Goal: Task Accomplishment & Management: Manage account settings

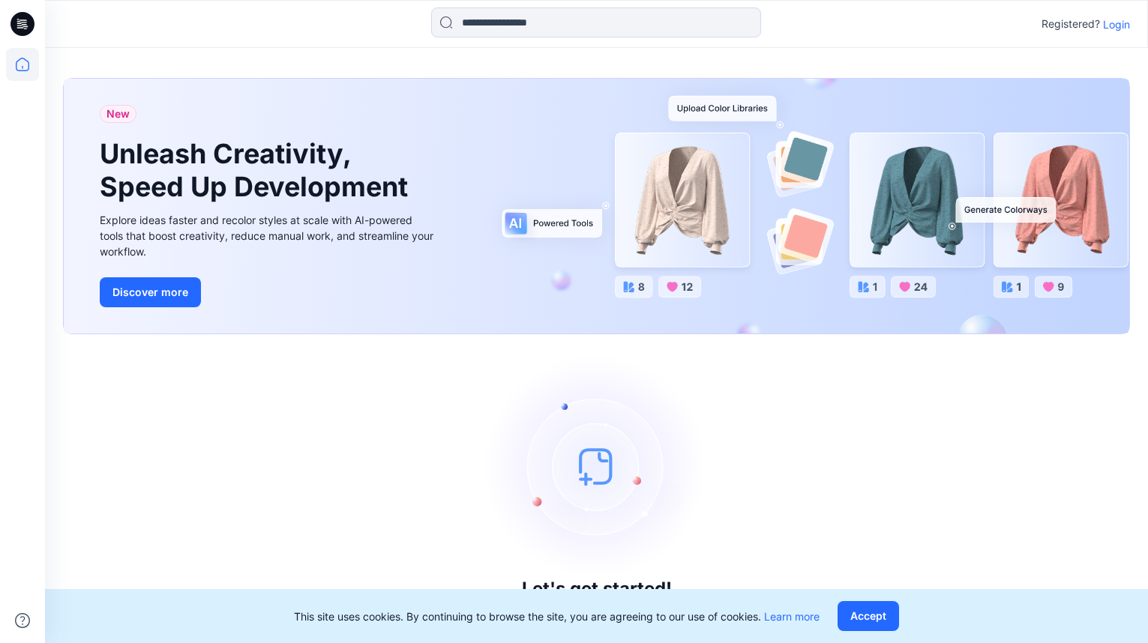
click at [1117, 22] on p "Login" at bounding box center [1116, 24] width 27 height 16
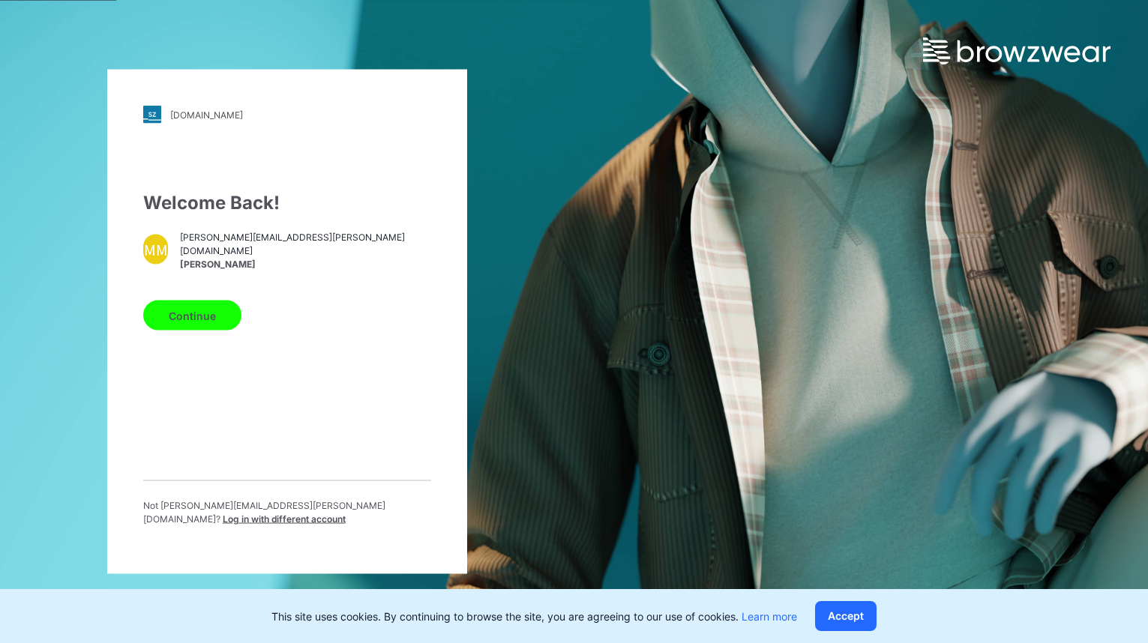
click at [198, 323] on button "Continue" at bounding box center [192, 316] width 98 height 30
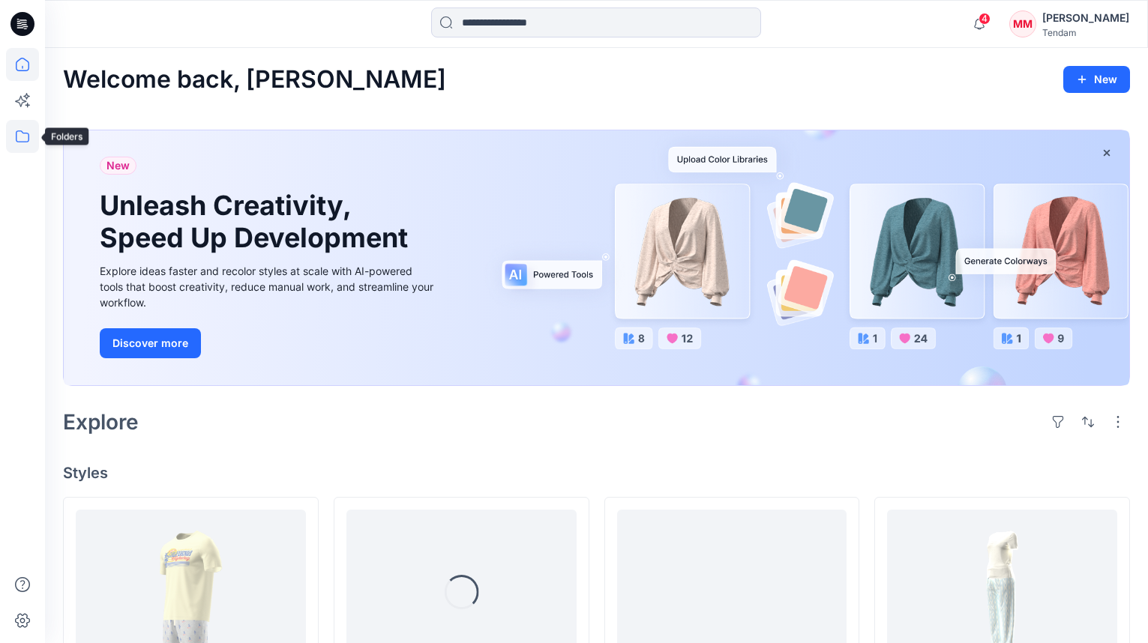
click at [25, 133] on icon at bounding box center [22, 136] width 13 height 12
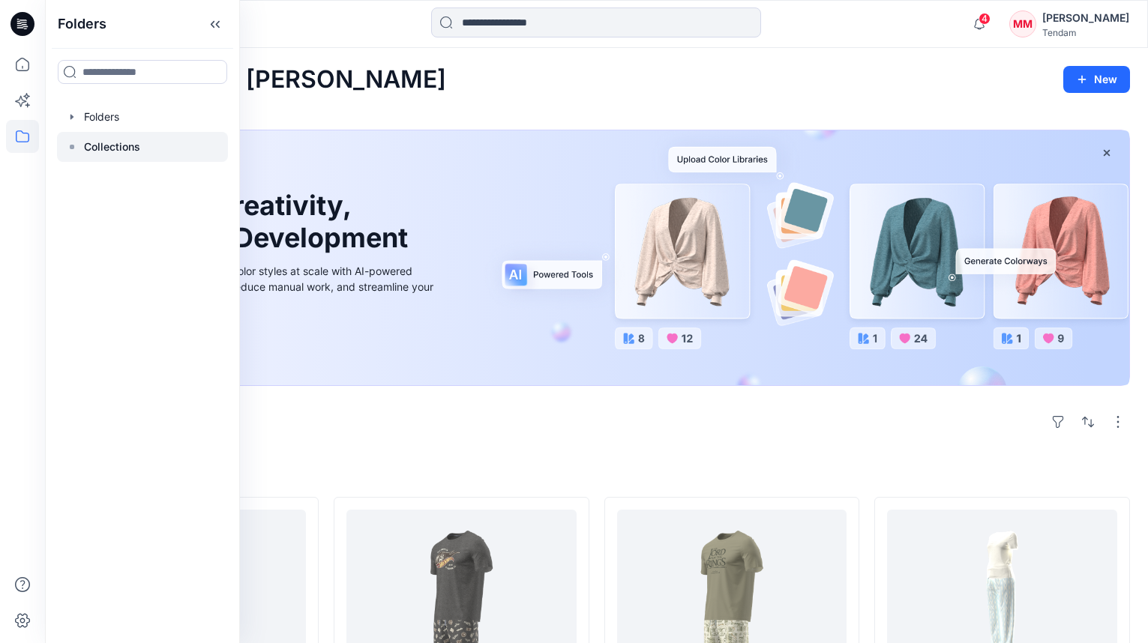
click at [97, 146] on p "Collections" at bounding box center [112, 147] width 56 height 18
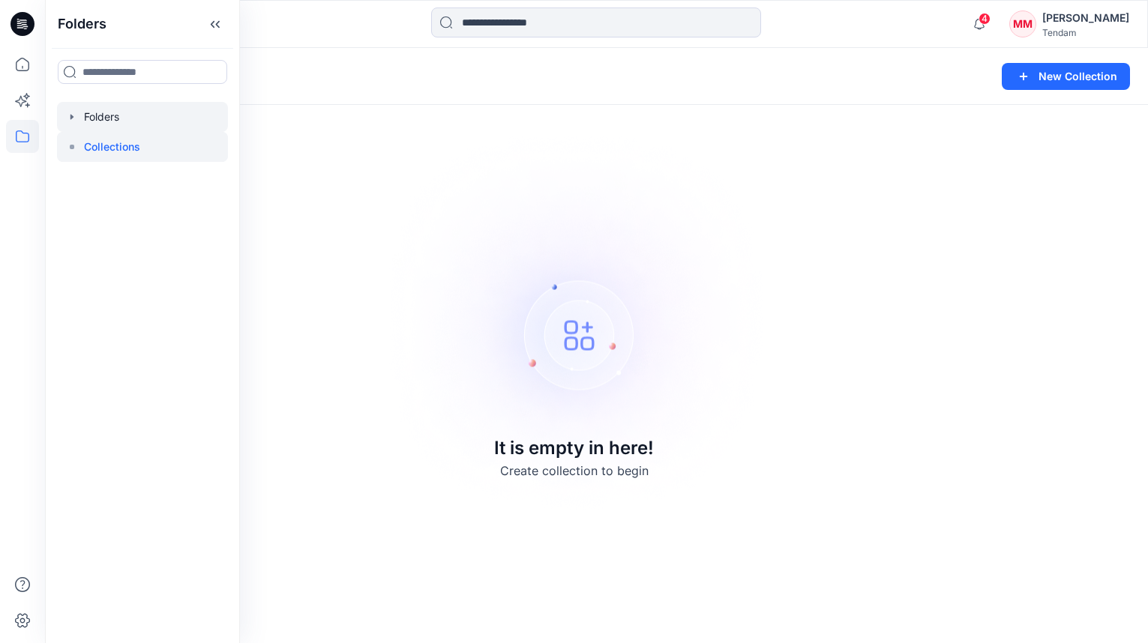
click at [112, 116] on div at bounding box center [142, 117] width 171 height 30
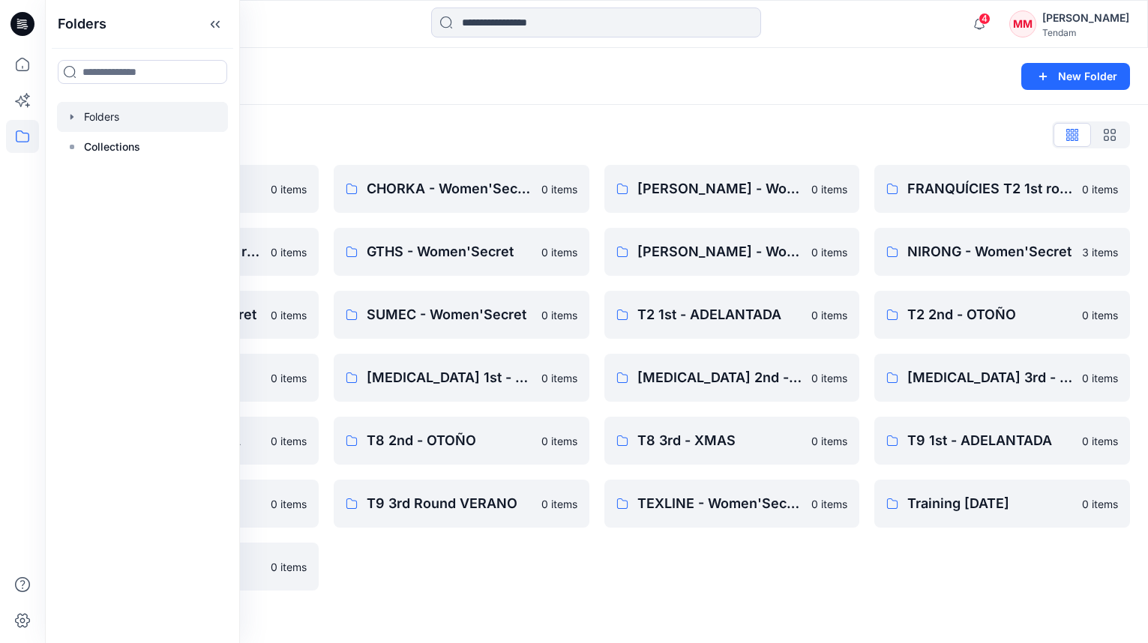
click at [368, 85] on div "Folders" at bounding box center [538, 76] width 950 height 21
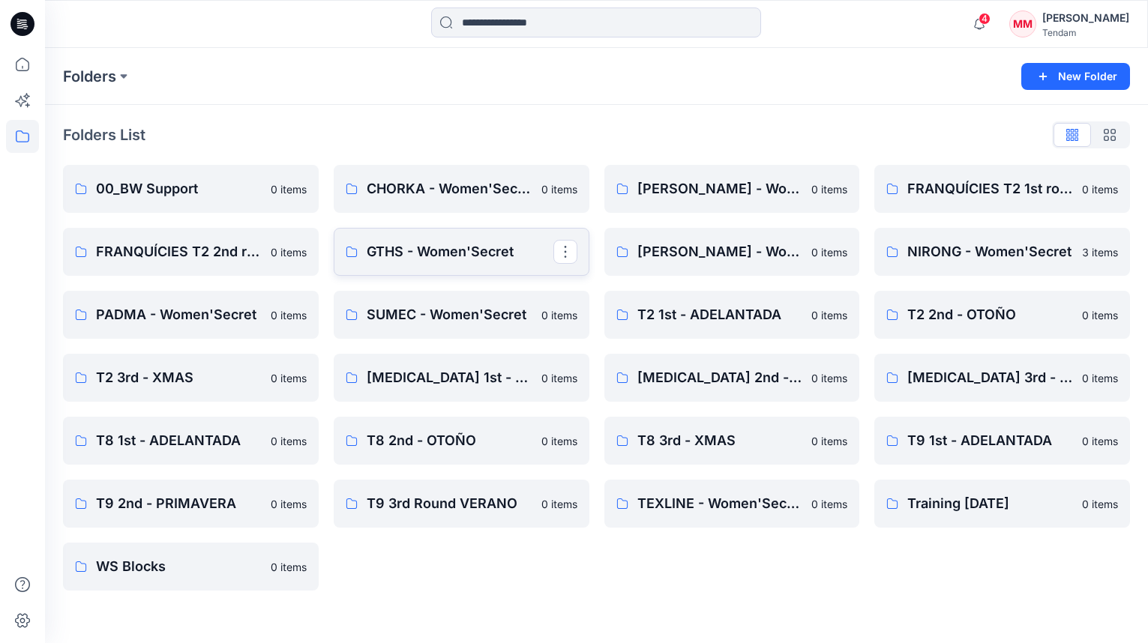
click at [430, 249] on p "GTHS - Women'Secret" at bounding box center [460, 251] width 187 height 21
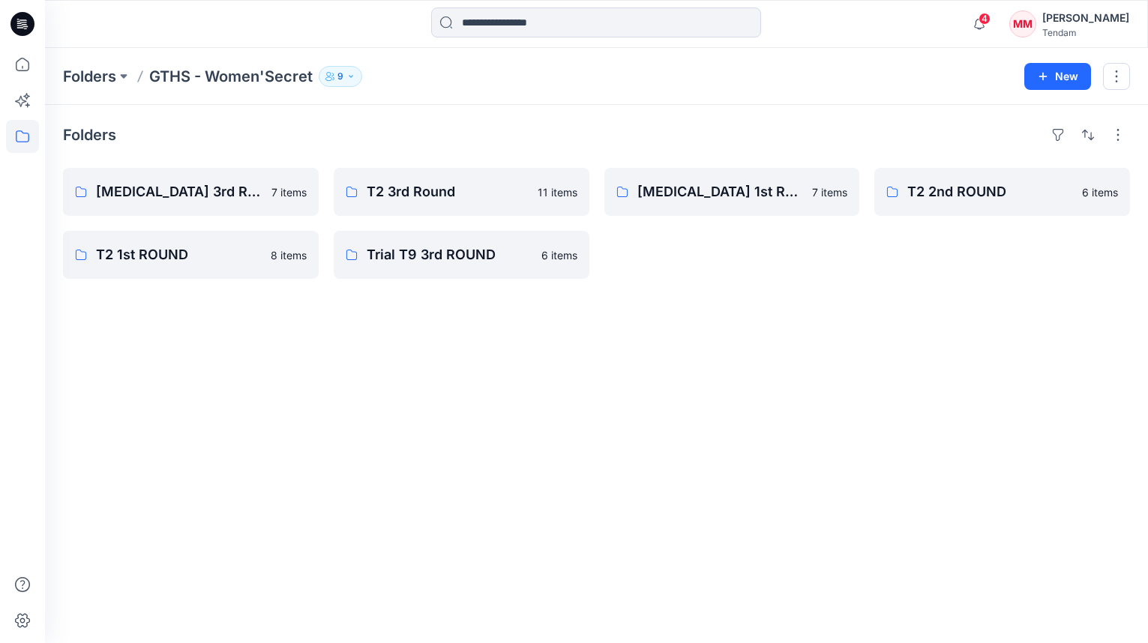
click at [345, 88] on div "Folders GTHS - Women'Secret 9 New" at bounding box center [596, 76] width 1103 height 57
click at [347, 84] on button "9" at bounding box center [340, 76] width 43 height 21
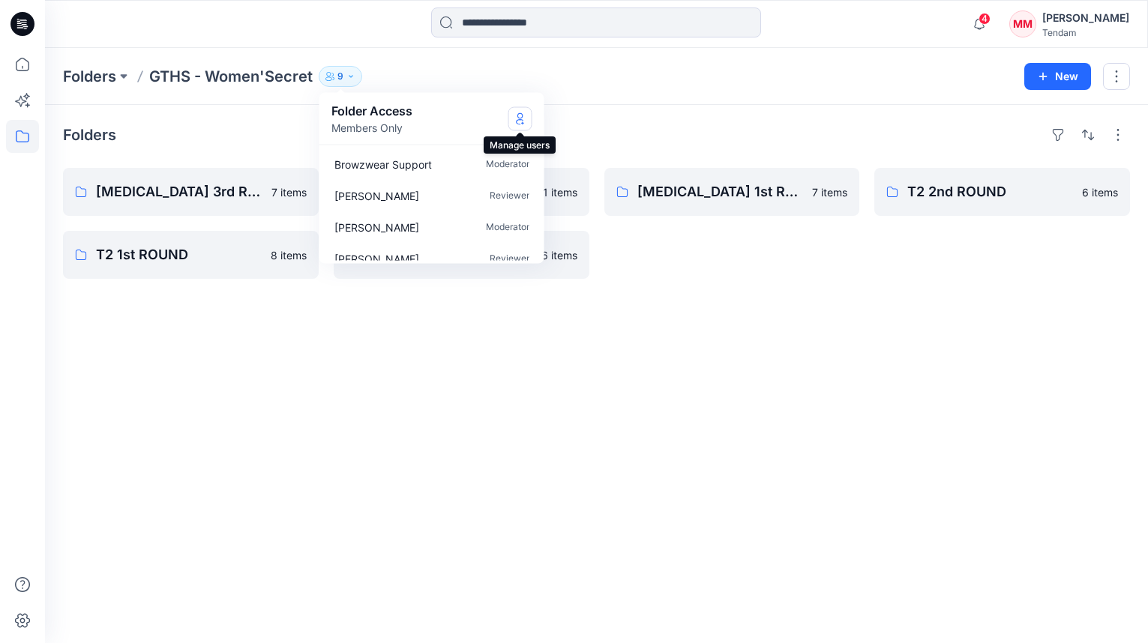
click at [514, 114] on icon "Manage Users" at bounding box center [520, 118] width 12 height 12
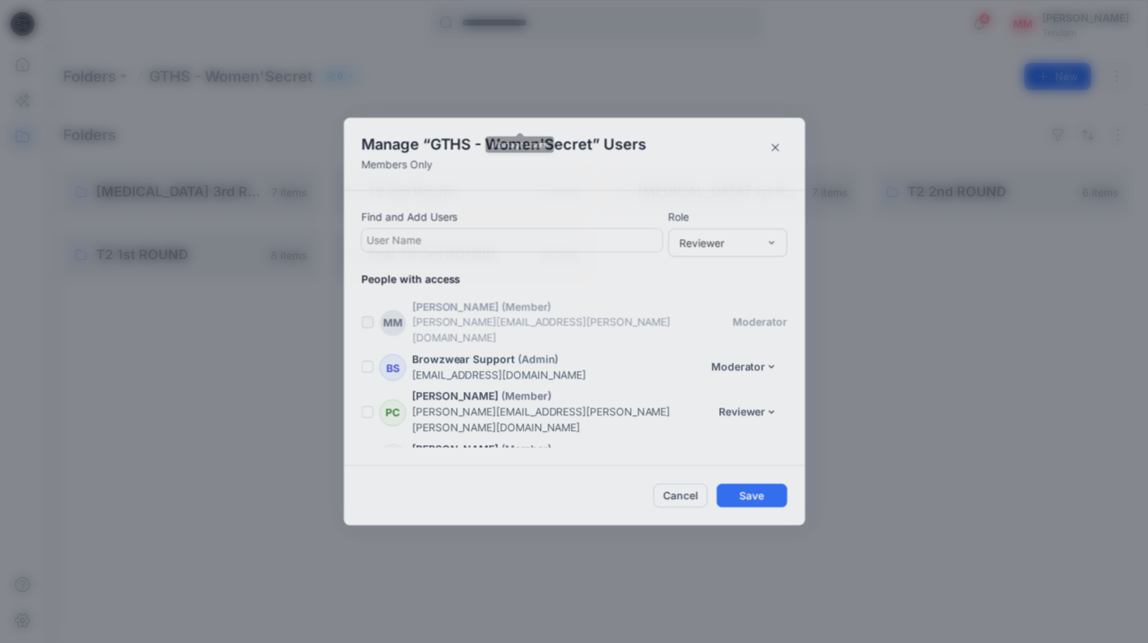
scroll to position [181, 0]
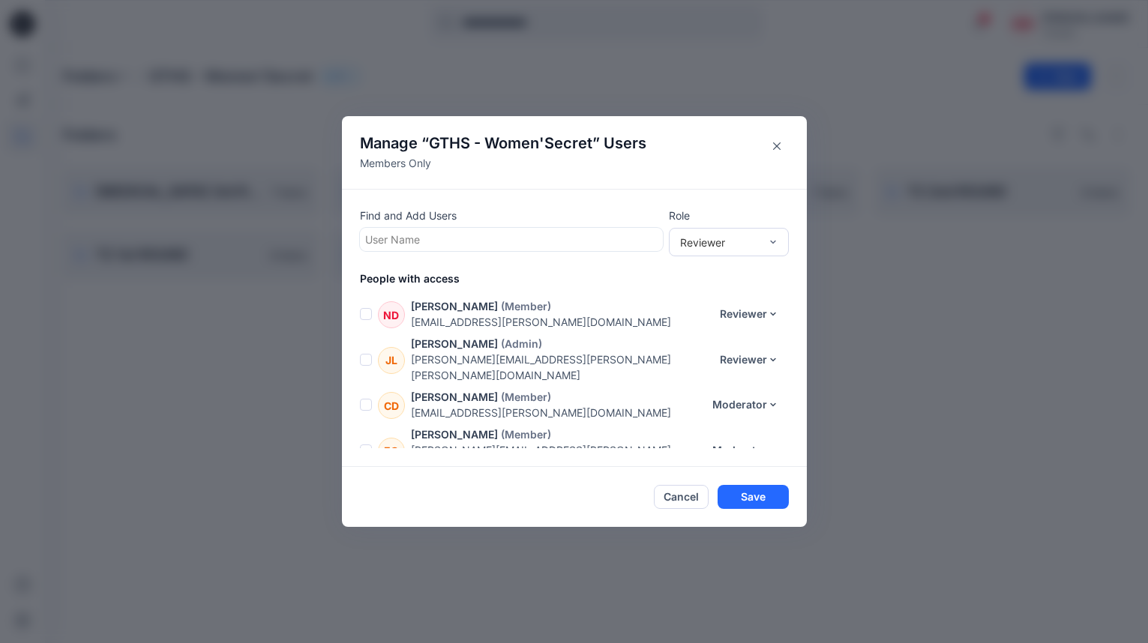
click at [466, 241] on div at bounding box center [511, 239] width 292 height 19
paste input "**********"
type input "**********"
click at [499, 238] on div at bounding box center [511, 239] width 292 height 19
type input "****"
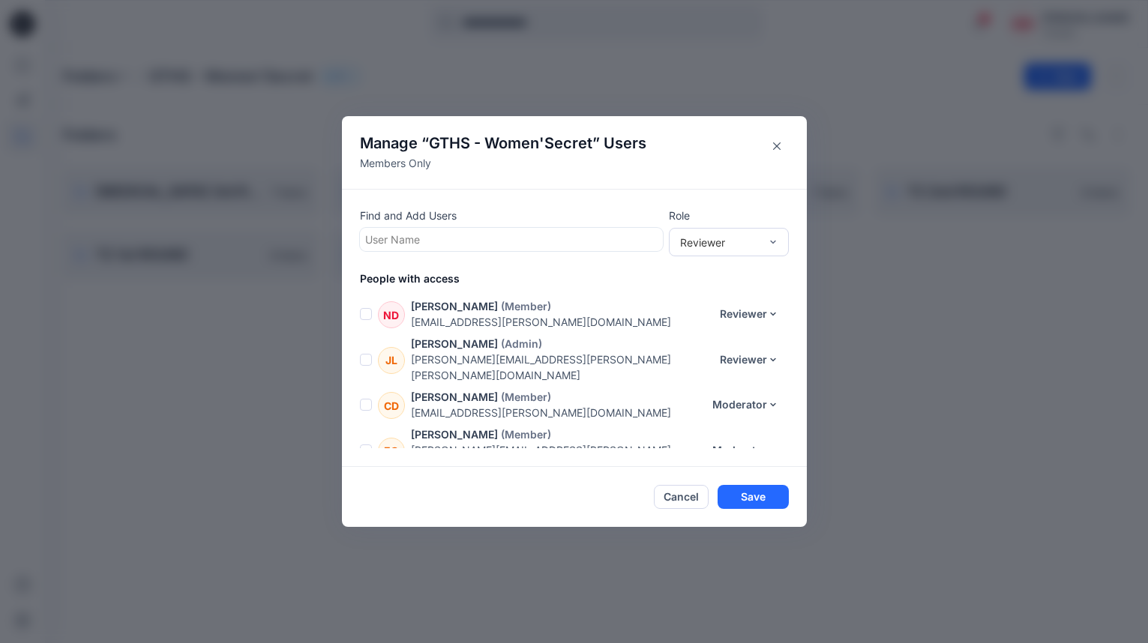
paste input "**********"
type input "**********"
click at [784, 140] on button "Close" at bounding box center [777, 146] width 24 height 24
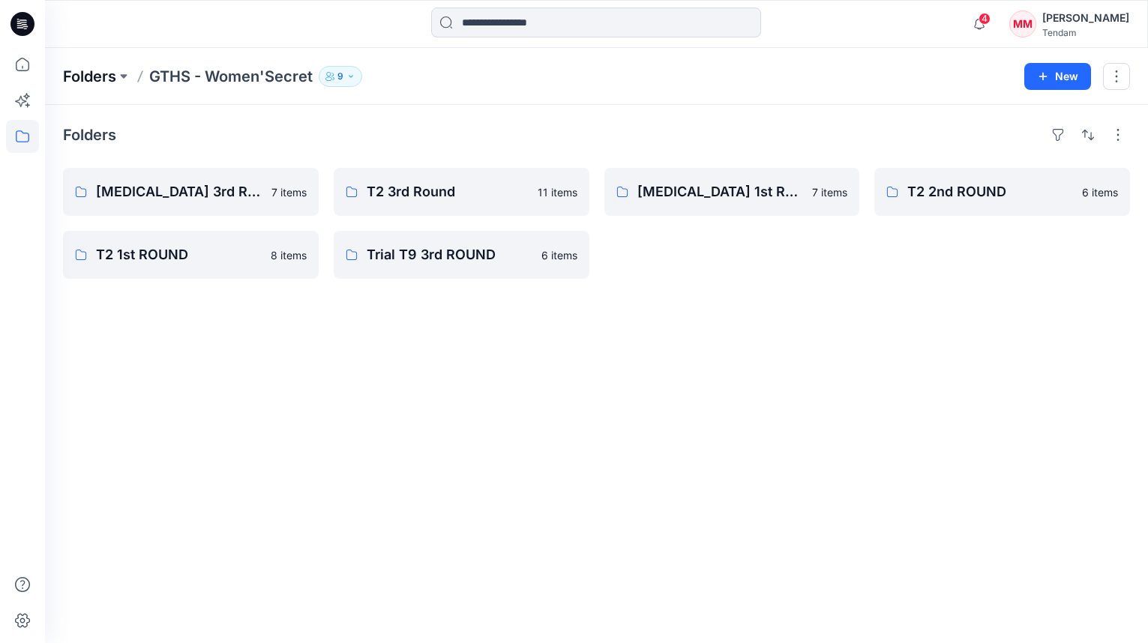
click at [89, 80] on p "Folders" at bounding box center [89, 76] width 53 height 21
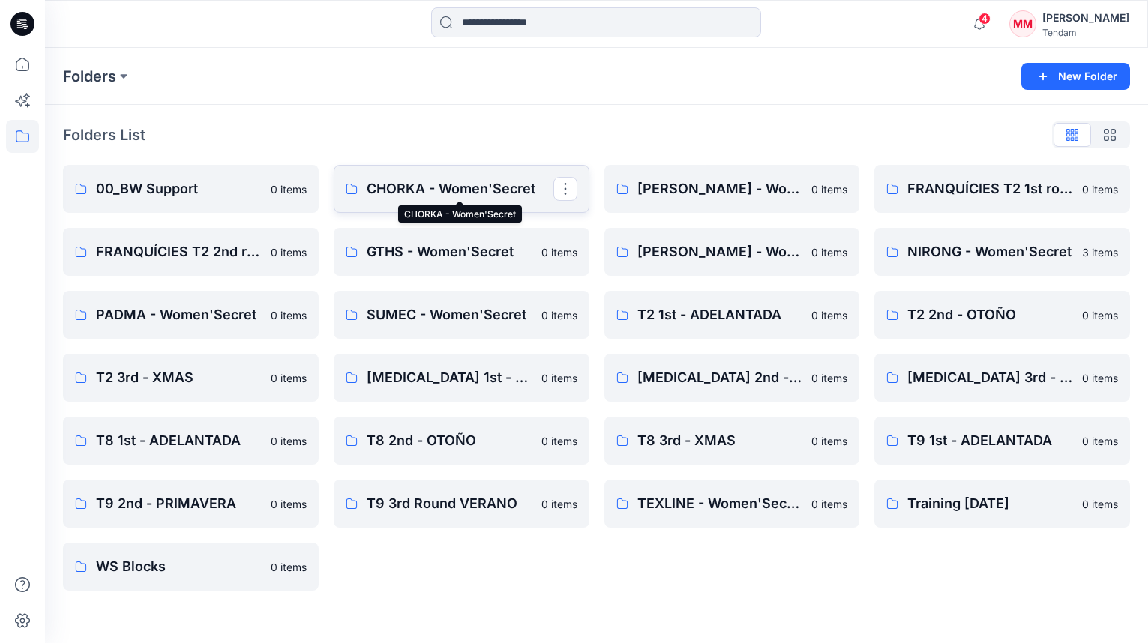
click at [492, 183] on p "CHORKA - Women'Secret" at bounding box center [460, 188] width 187 height 21
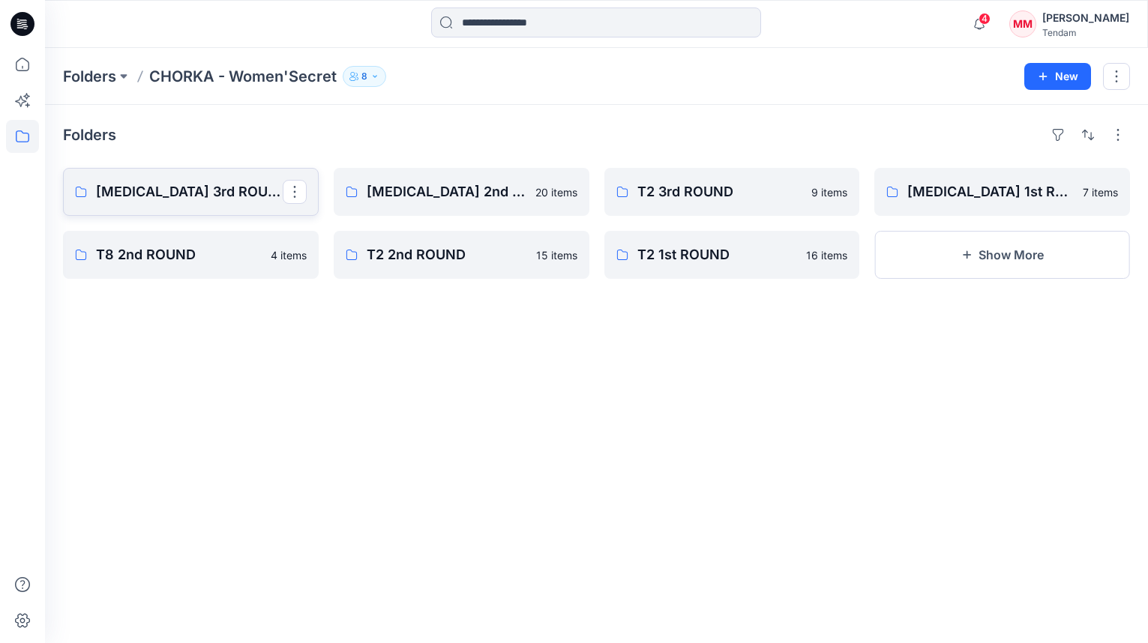
click at [203, 198] on p "T3 3rd ROUND" at bounding box center [189, 191] width 187 height 21
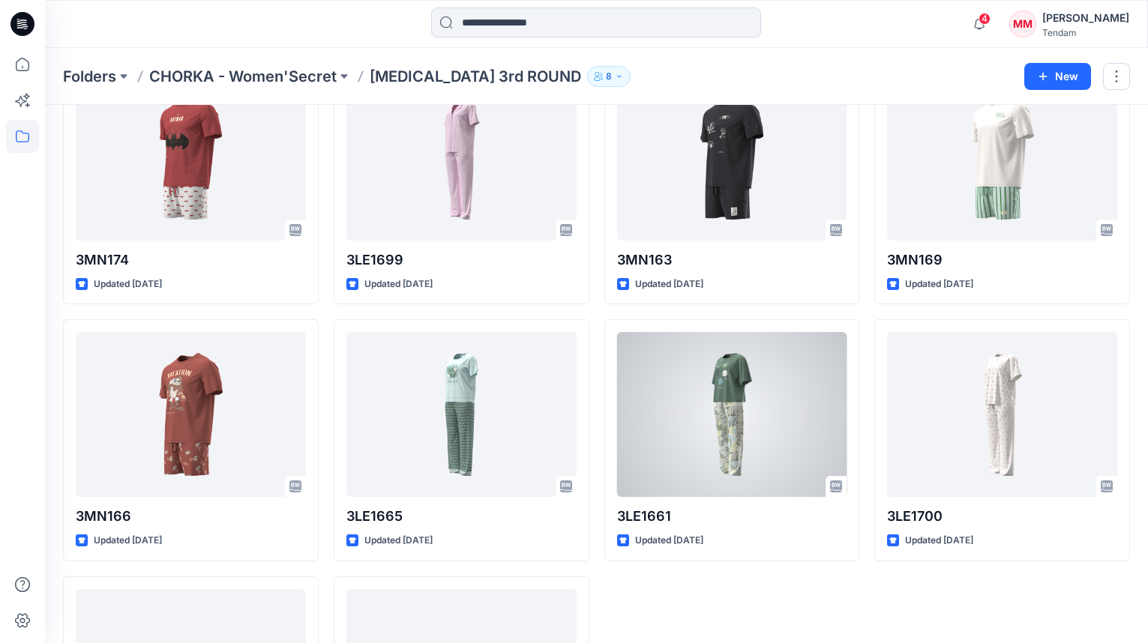
scroll to position [555, 0]
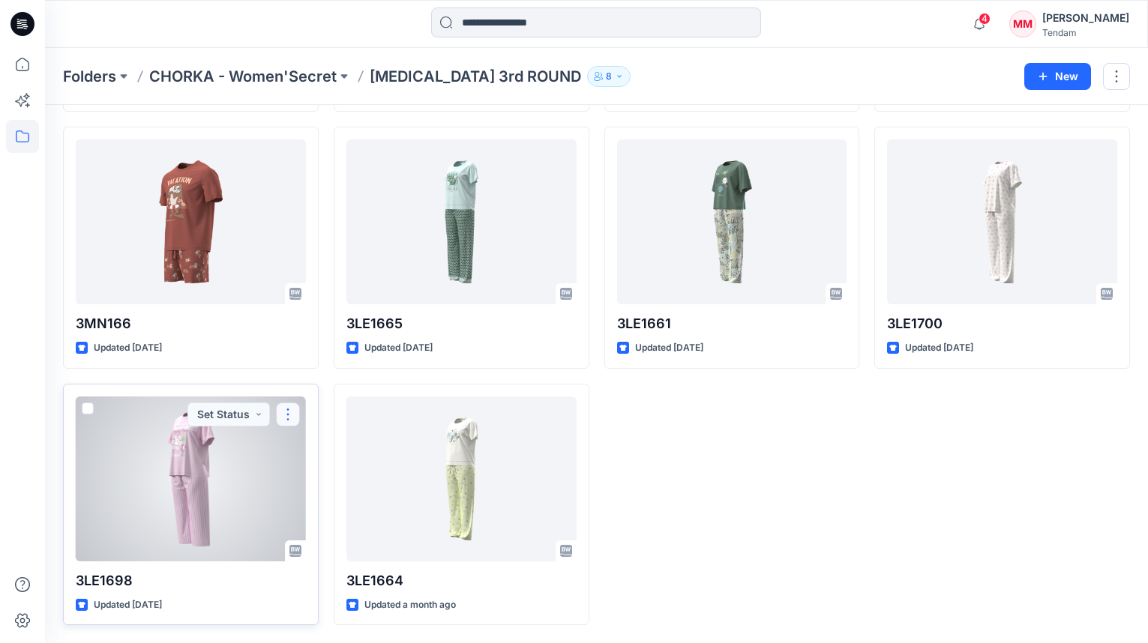
click at [286, 411] on button "button" at bounding box center [288, 415] width 24 height 24
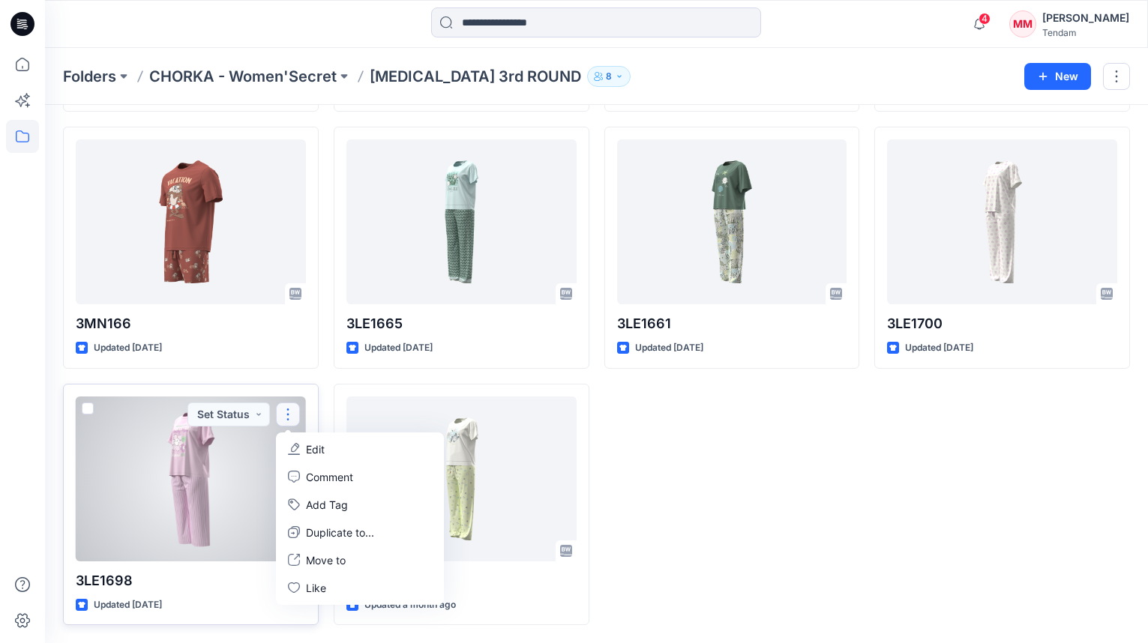
click at [145, 517] on div at bounding box center [191, 479] width 230 height 165
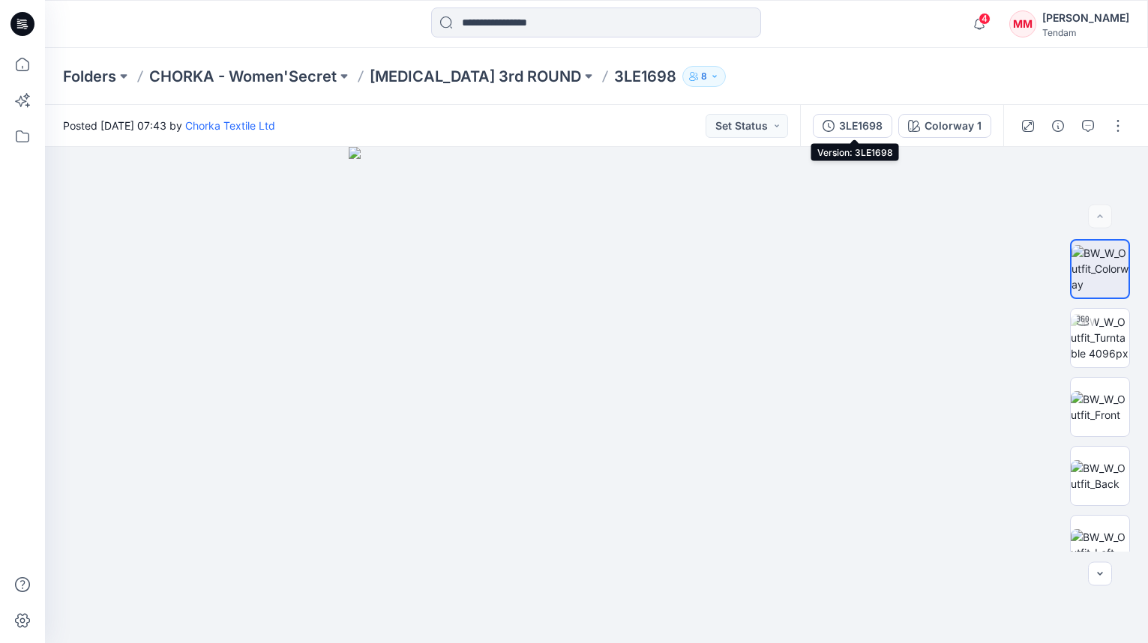
drag, startPoint x: 855, startPoint y: 125, endPoint x: 927, endPoint y: 130, distance: 72.2
click at [855, 125] on div "3LE1698" at bounding box center [860, 126] width 43 height 16
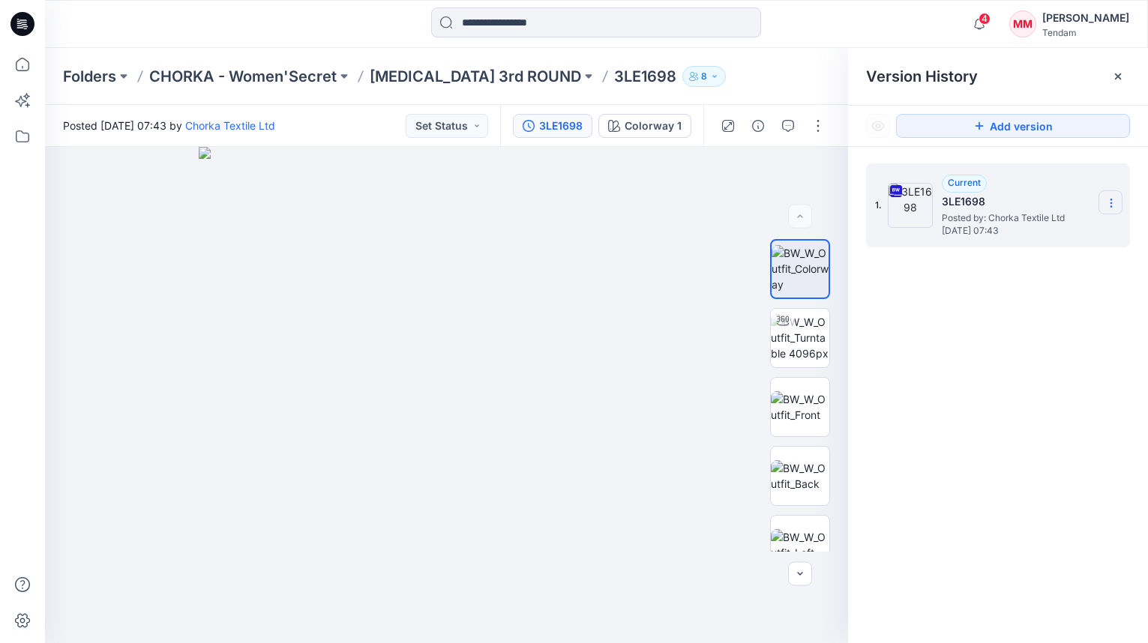
click at [1118, 201] on section at bounding box center [1110, 202] width 24 height 24
click at [1058, 229] on span "Download Source BW File" at bounding box center [1034, 232] width 125 height 18
click at [1108, 205] on icon at bounding box center [1111, 203] width 12 height 12
click at [1039, 232] on span "Download Source BW File" at bounding box center [1034, 232] width 125 height 18
click at [449, 130] on button "Set Status" at bounding box center [447, 126] width 82 height 24
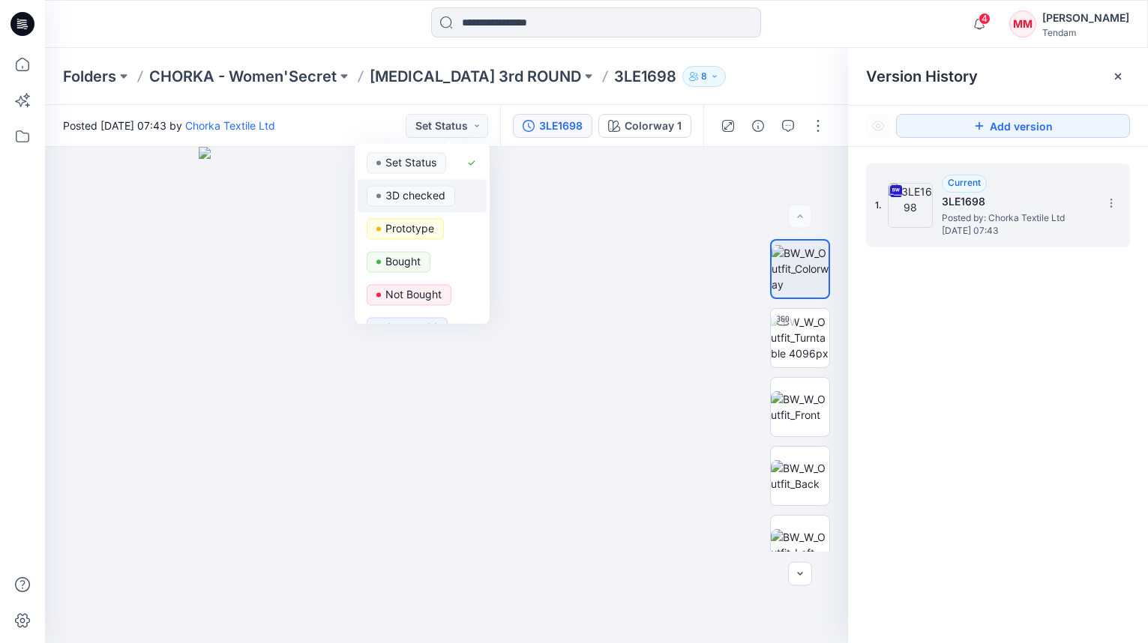
click at [427, 200] on p "3D checked" at bounding box center [415, 195] width 60 height 19
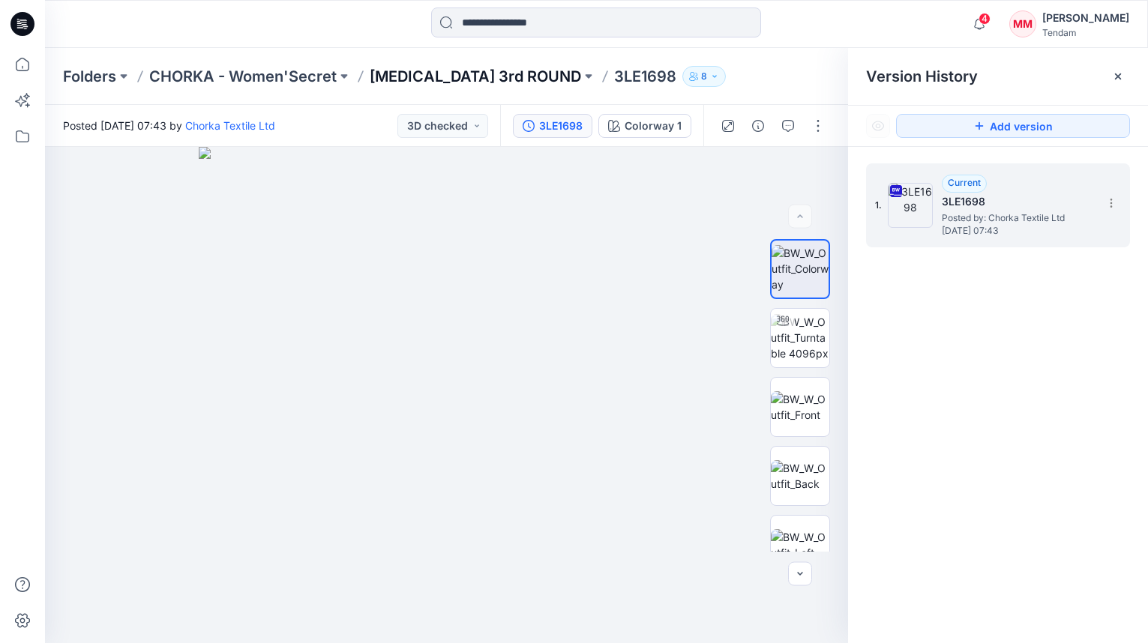
click at [435, 72] on p "T3 3rd ROUND" at bounding box center [475, 76] width 211 height 21
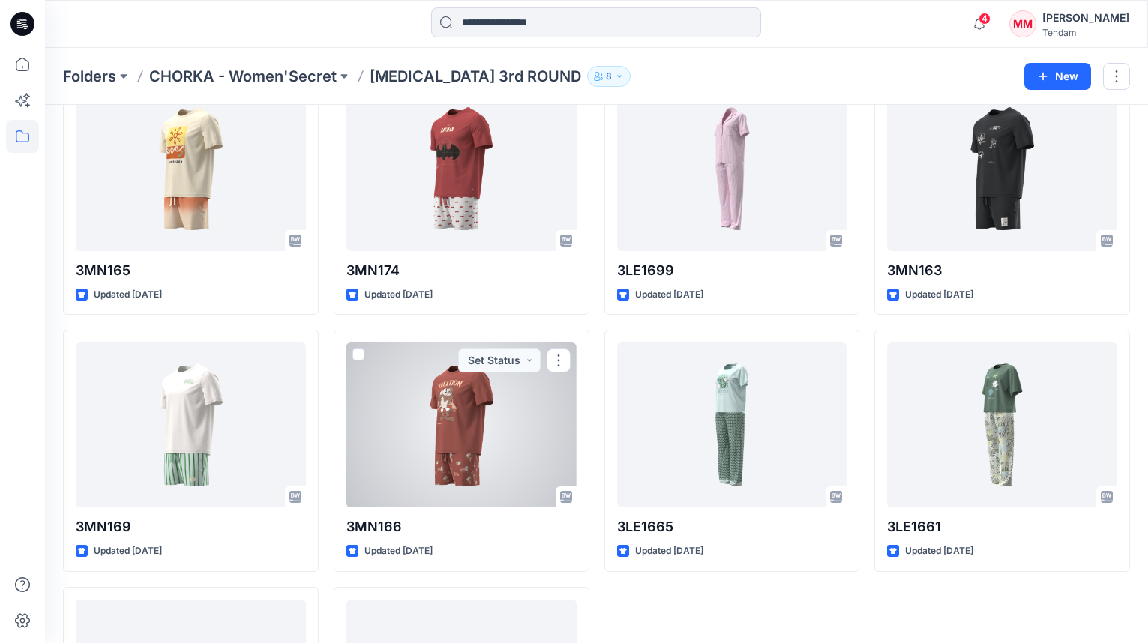
scroll to position [555, 0]
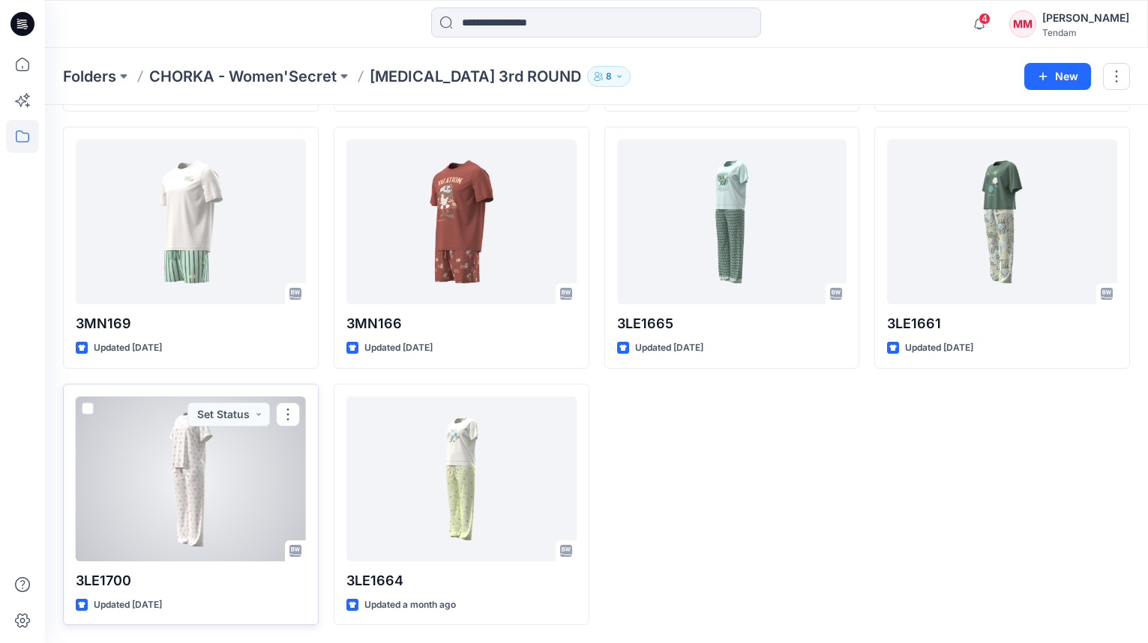
click at [187, 466] on div at bounding box center [191, 479] width 230 height 165
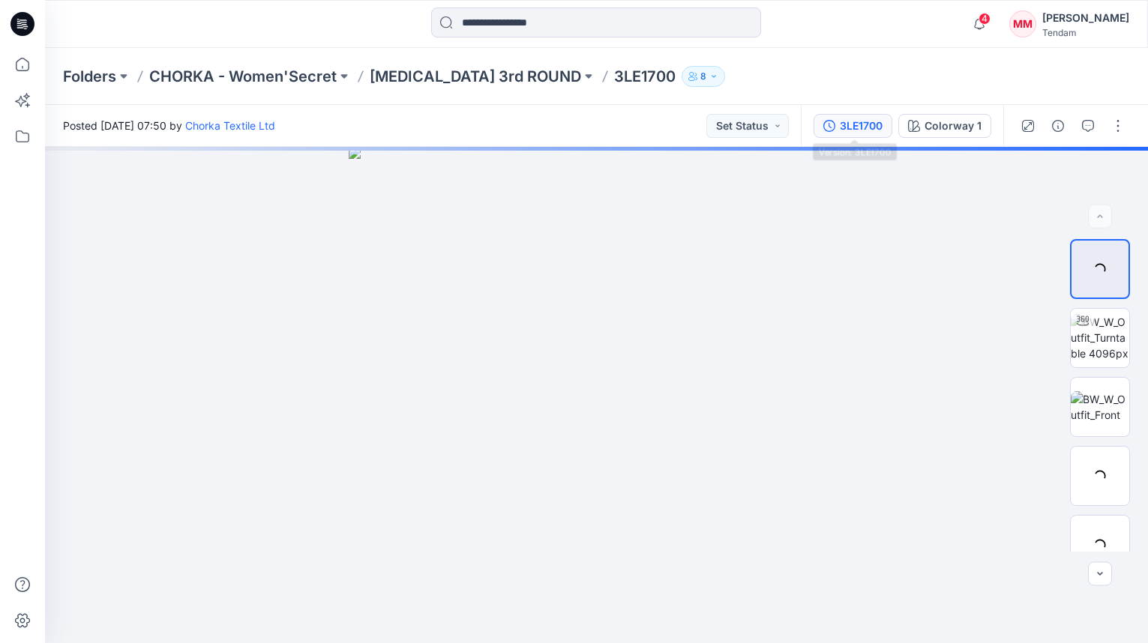
click at [868, 127] on div "3LE1700" at bounding box center [861, 126] width 43 height 16
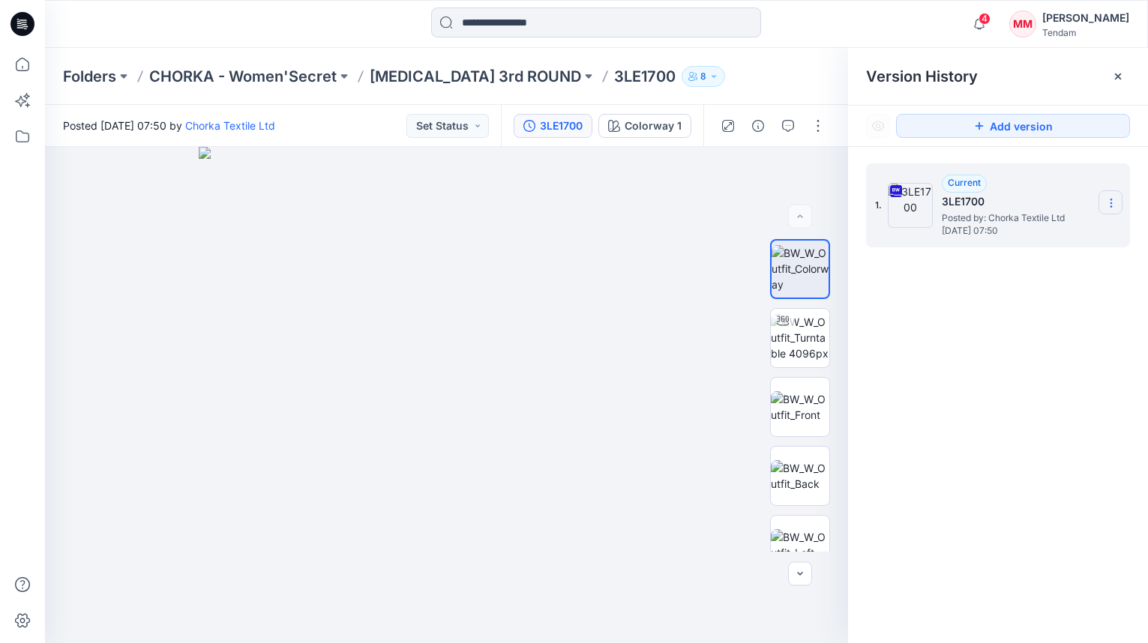
click at [1116, 201] on icon at bounding box center [1111, 203] width 12 height 12
click at [990, 229] on span "Download Source BW File" at bounding box center [1034, 232] width 125 height 18
click at [467, 117] on button "Set Status" at bounding box center [447, 126] width 82 height 24
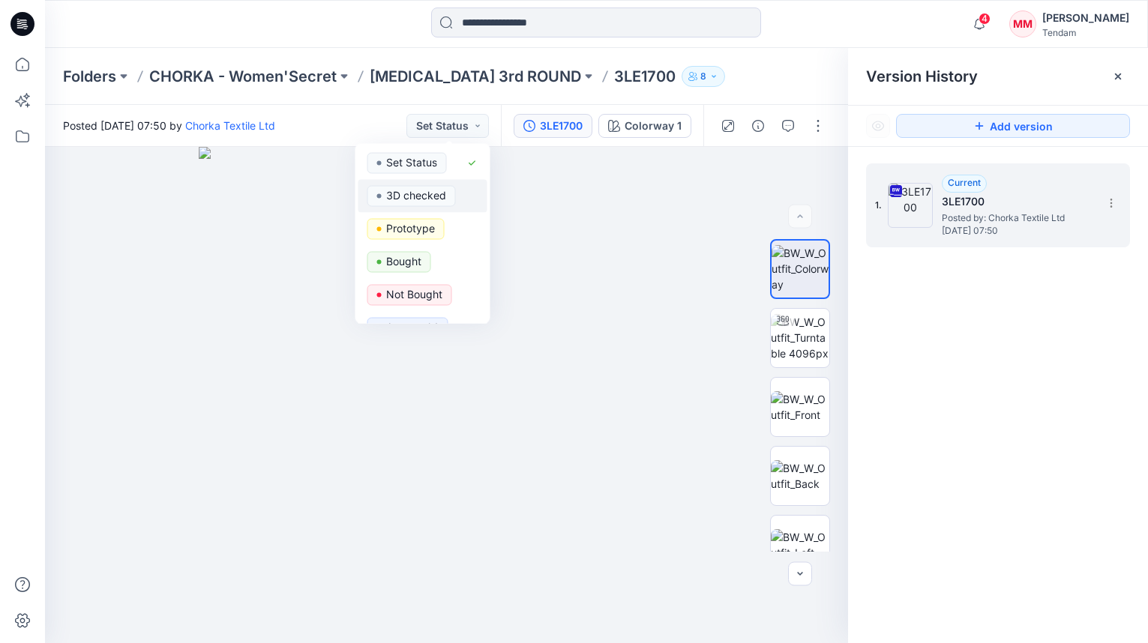
click at [426, 196] on p "3D checked" at bounding box center [416, 195] width 60 height 19
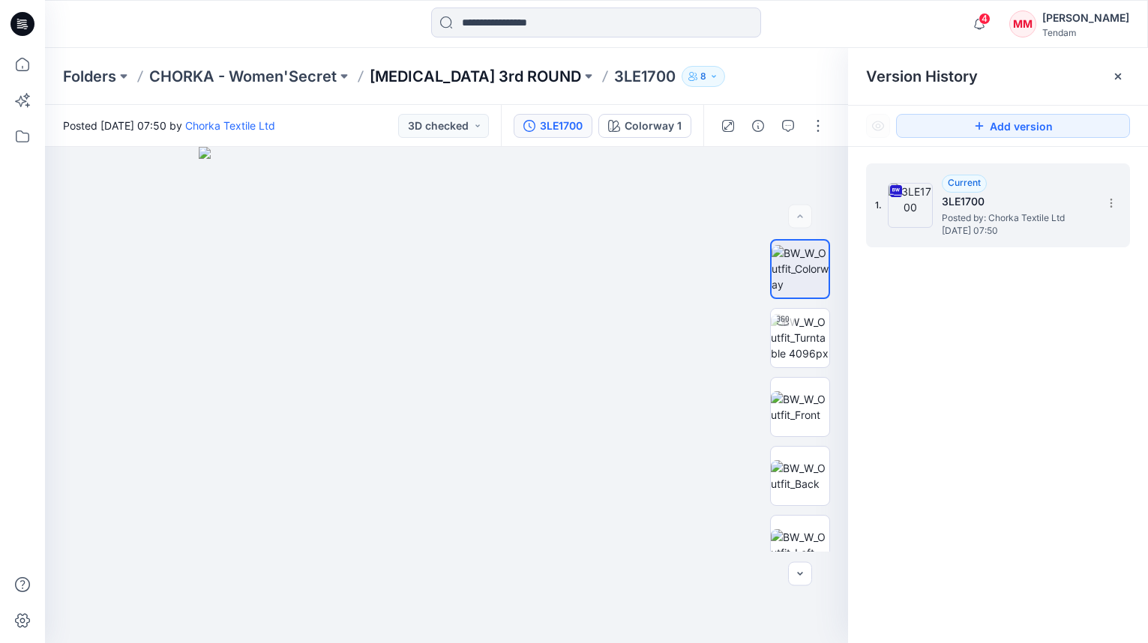
click at [434, 73] on p "T3 3rd ROUND" at bounding box center [475, 76] width 211 height 21
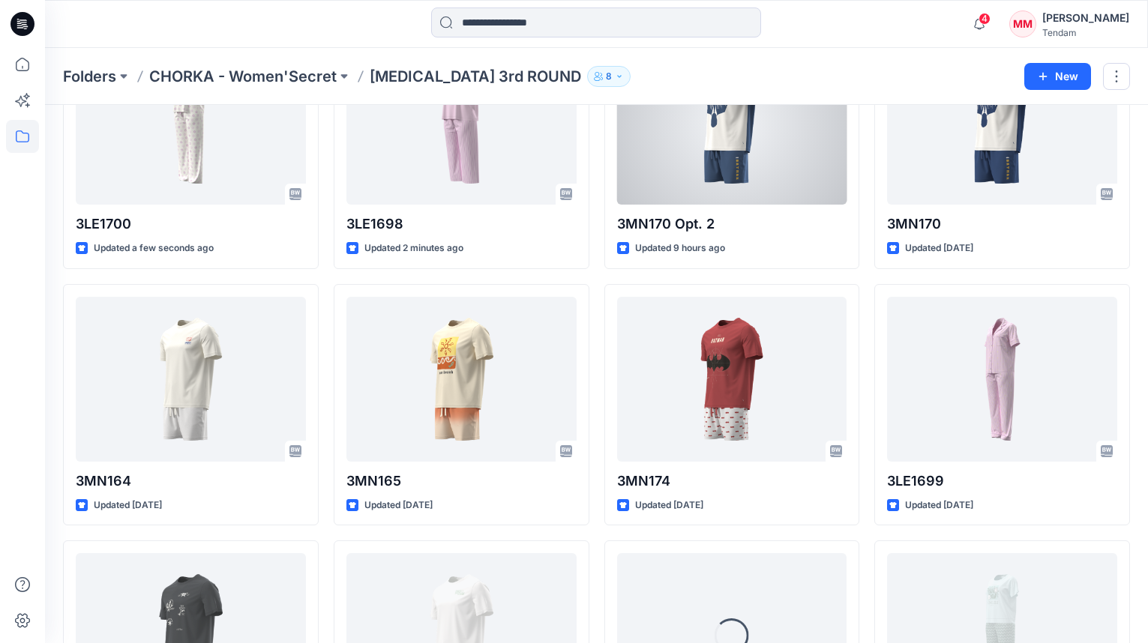
scroll to position [555, 0]
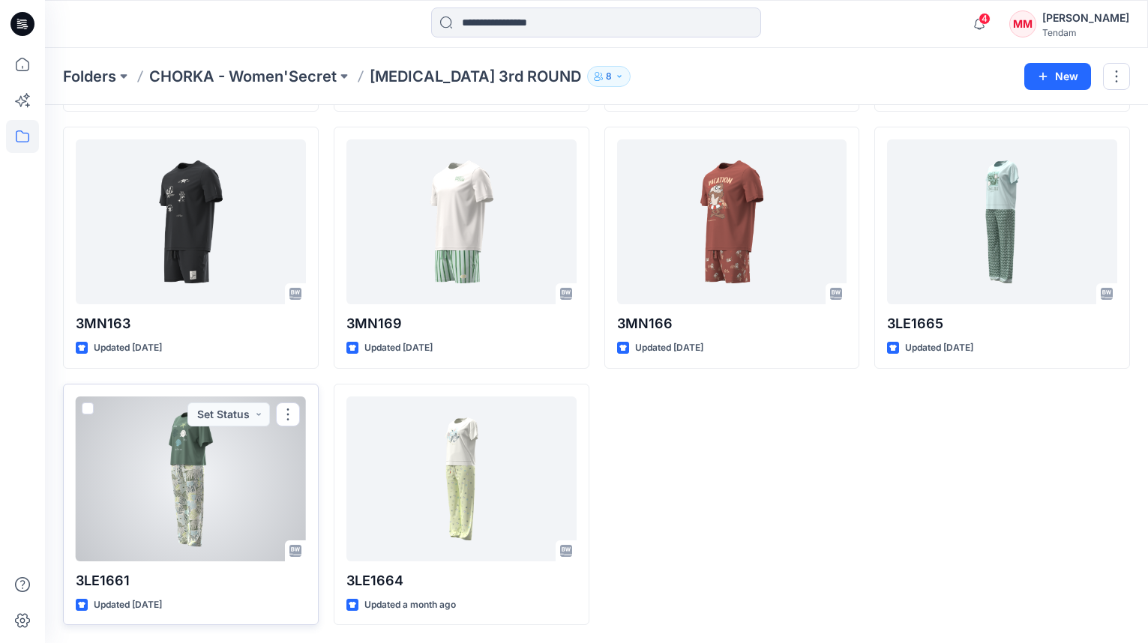
click at [168, 463] on div at bounding box center [191, 479] width 230 height 165
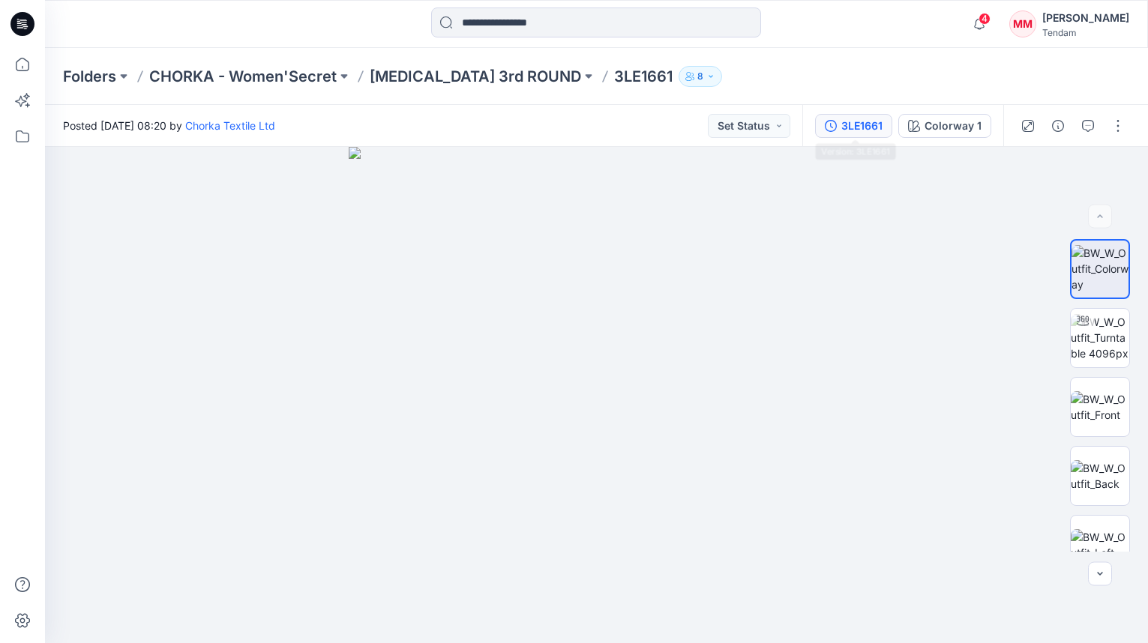
click at [852, 124] on div "3LE1661" at bounding box center [861, 126] width 41 height 16
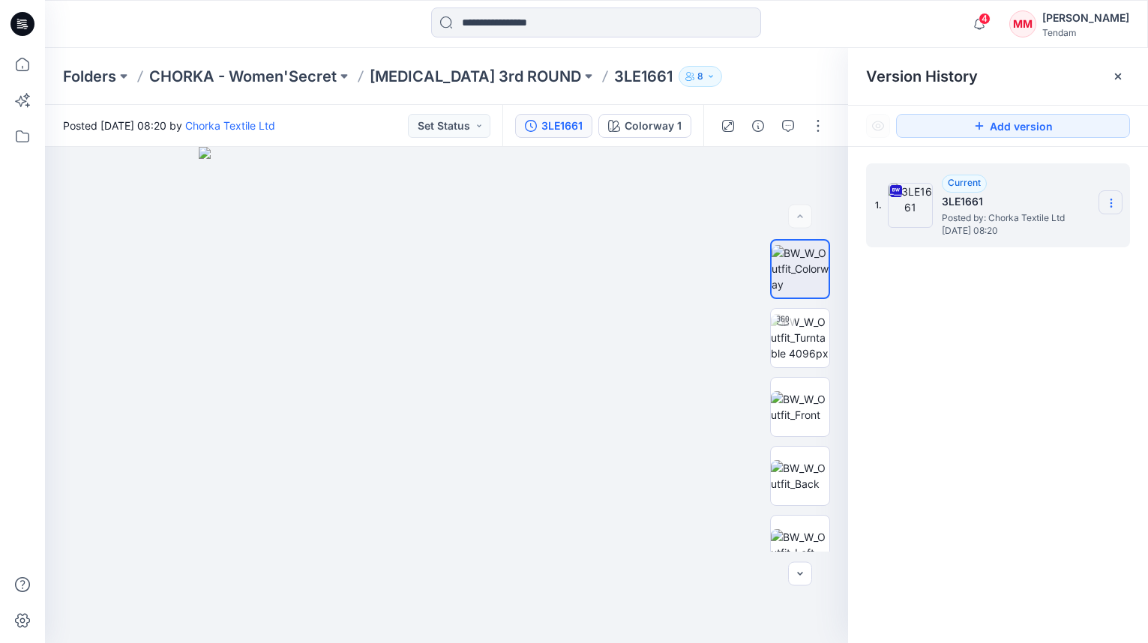
click at [1109, 202] on icon at bounding box center [1111, 203] width 12 height 12
click at [1038, 238] on span "Download Source BW File" at bounding box center [1034, 232] width 125 height 18
click at [832, 406] on div at bounding box center [800, 395] width 96 height 313
click at [805, 406] on img at bounding box center [800, 406] width 58 height 31
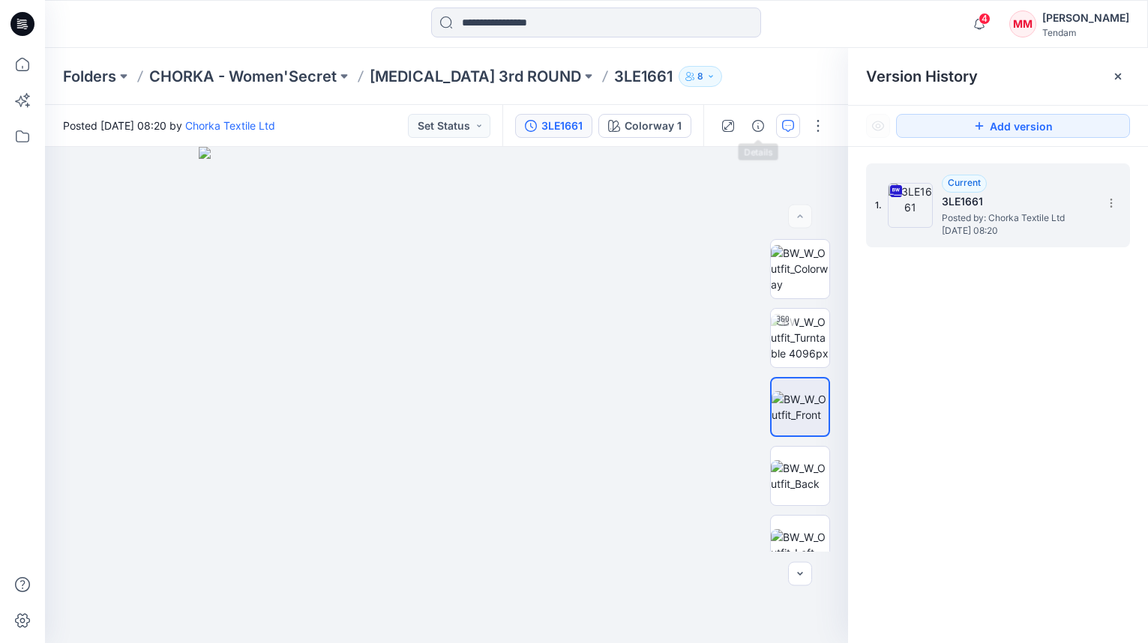
click at [783, 129] on icon "button" at bounding box center [788, 126] width 12 height 12
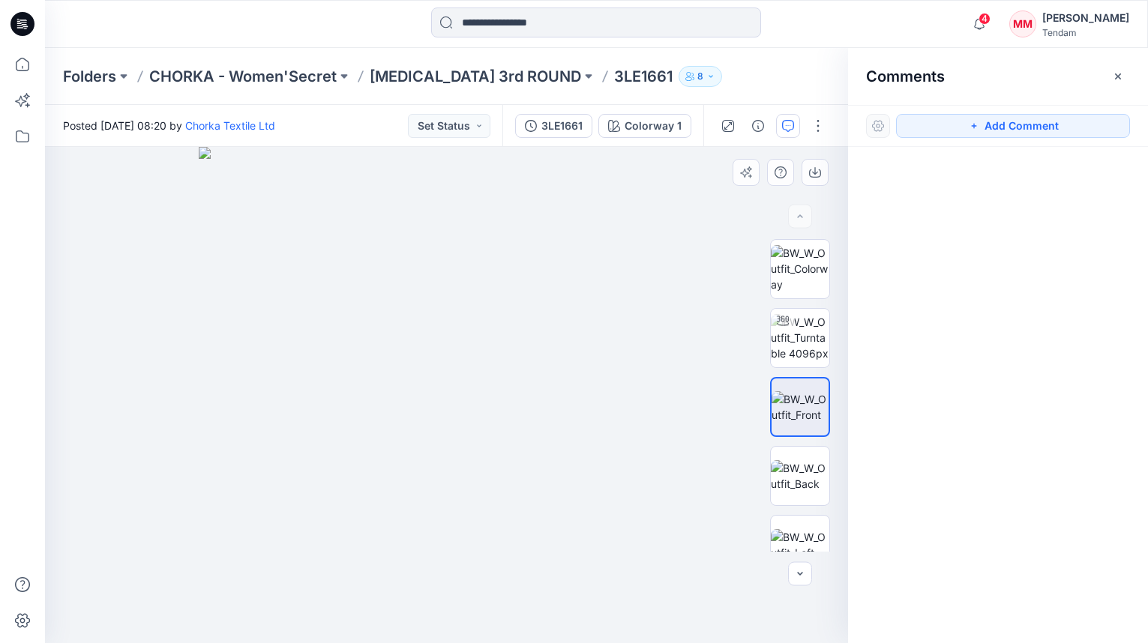
drag, startPoint x: 965, startPoint y: 127, endPoint x: 535, endPoint y: 206, distance: 437.6
click at [959, 128] on button "Add Comment" at bounding box center [1013, 126] width 234 height 24
click at [472, 304] on div "1" at bounding box center [446, 395] width 803 height 496
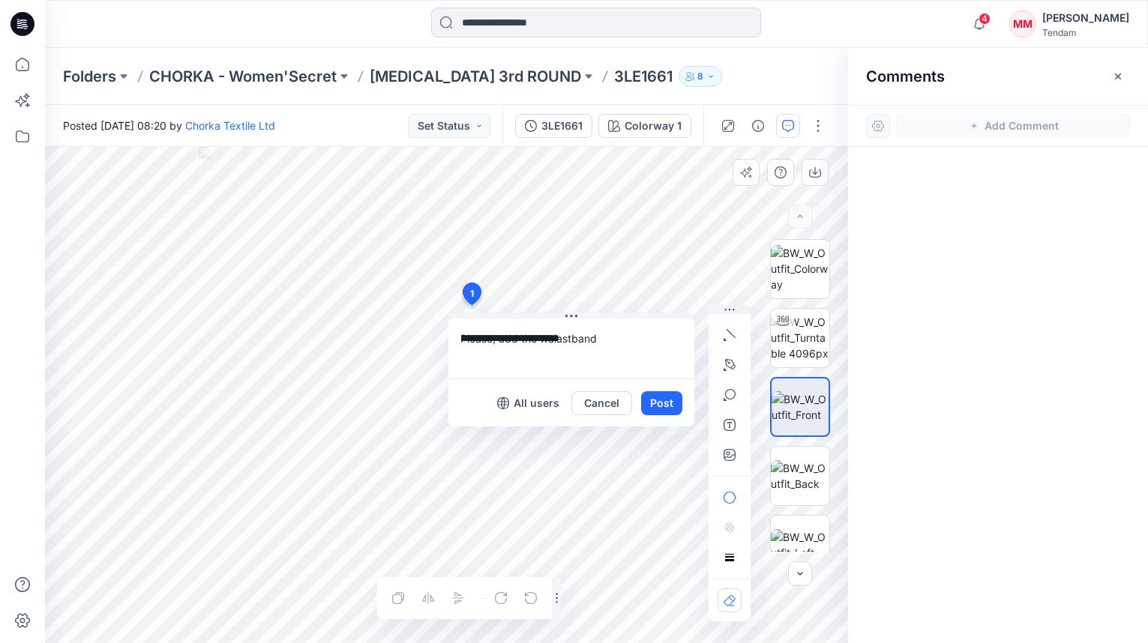
click at [513, 341] on textarea "**********" at bounding box center [571, 349] width 246 height 60
click at [571, 339] on textarea "**********" at bounding box center [571, 349] width 246 height 60
click at [636, 351] on textarea "**********" at bounding box center [571, 349] width 246 height 60
type textarea "**********"
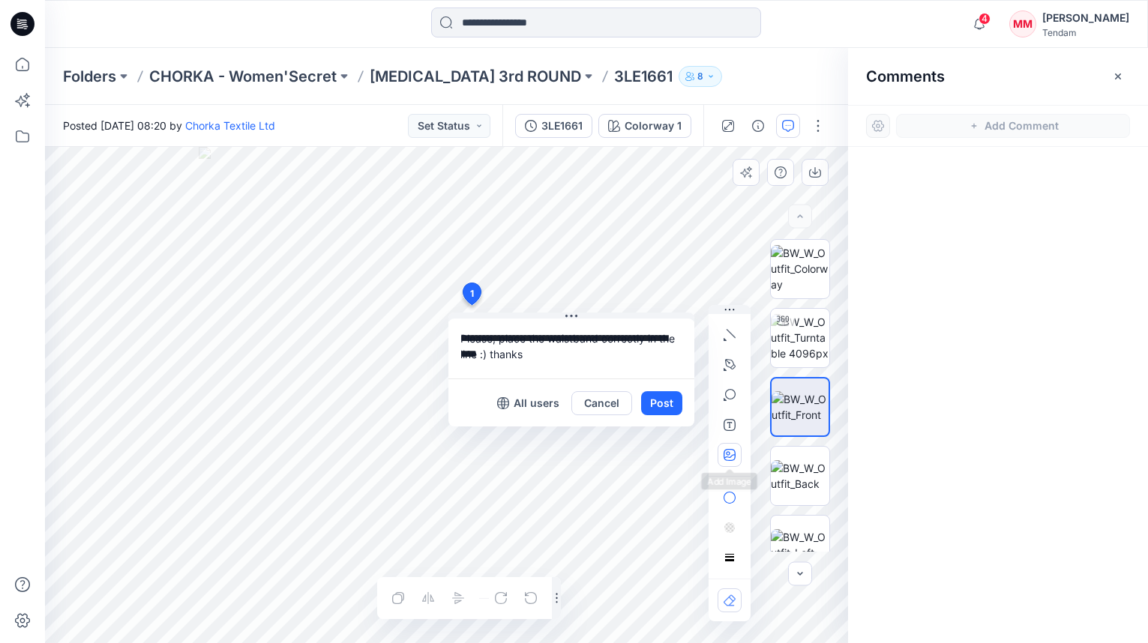
click at [725, 464] on button "button" at bounding box center [729, 455] width 24 height 24
type input"] "**********"
click at [665, 397] on button "Post" at bounding box center [661, 403] width 41 height 24
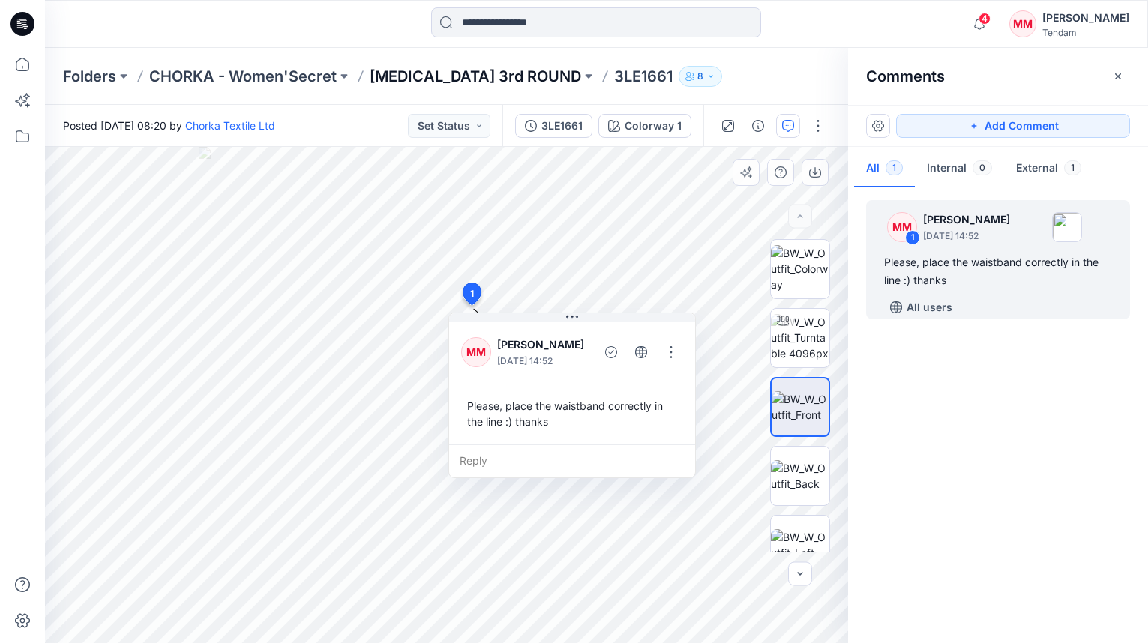
click at [451, 79] on p "T3 3rd ROUND" at bounding box center [475, 76] width 211 height 21
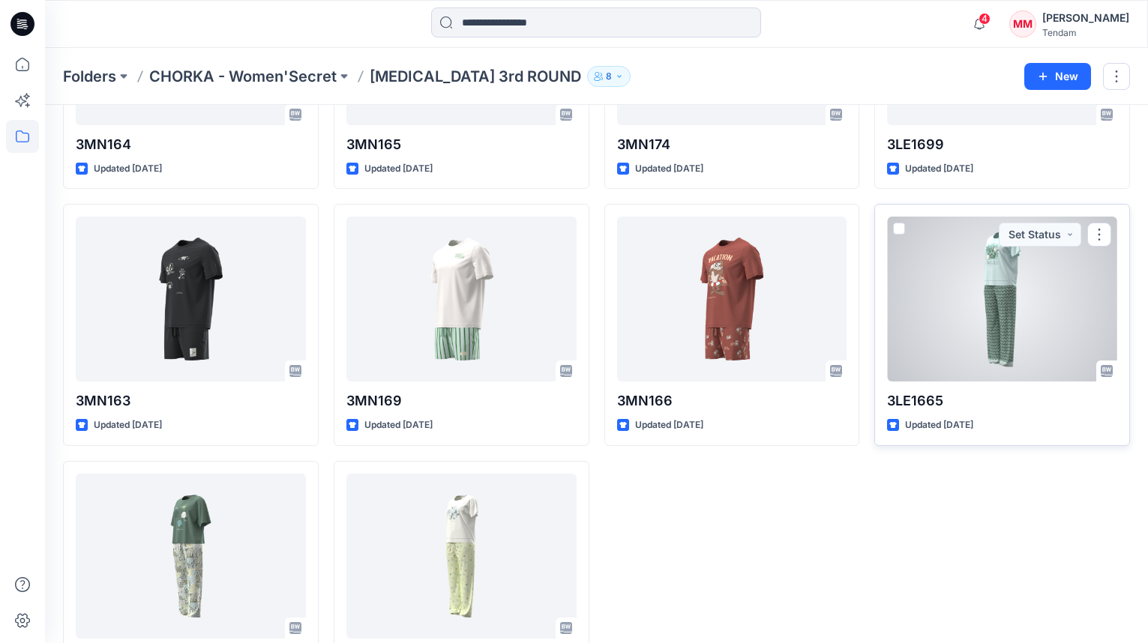
scroll to position [481, 0]
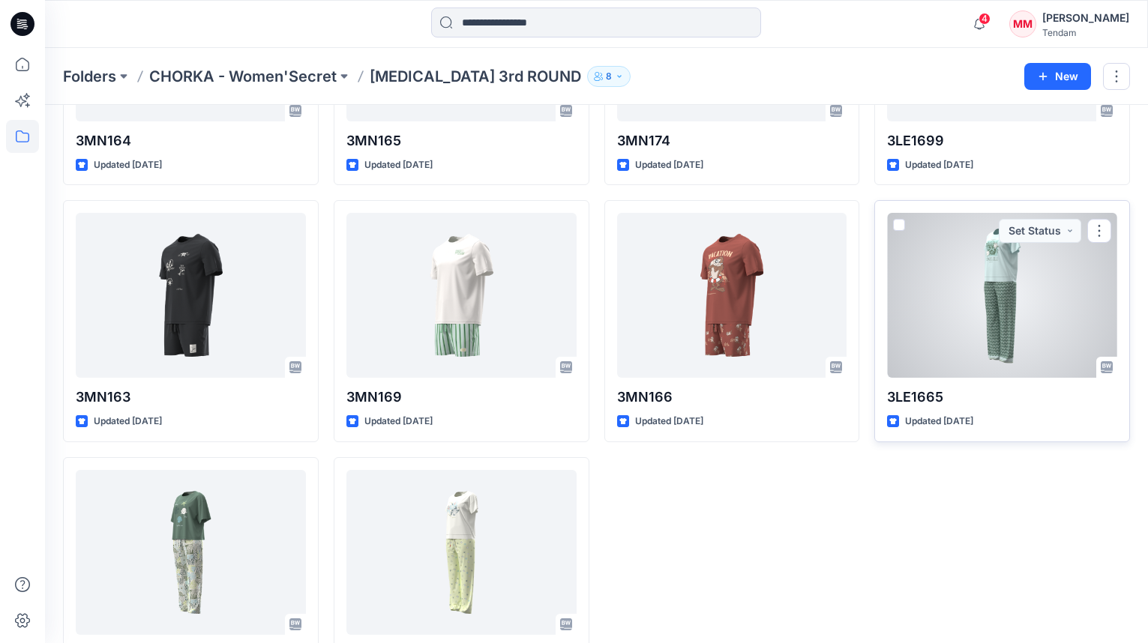
click at [1017, 303] on div at bounding box center [1002, 295] width 230 height 165
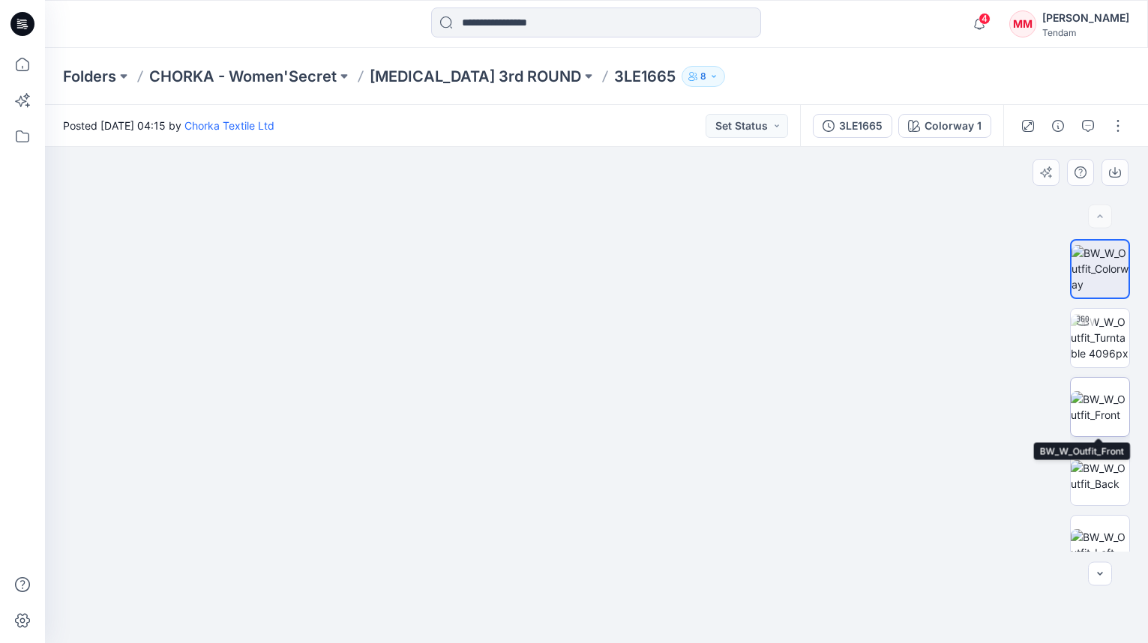
click at [1077, 392] on img at bounding box center [1100, 406] width 58 height 31
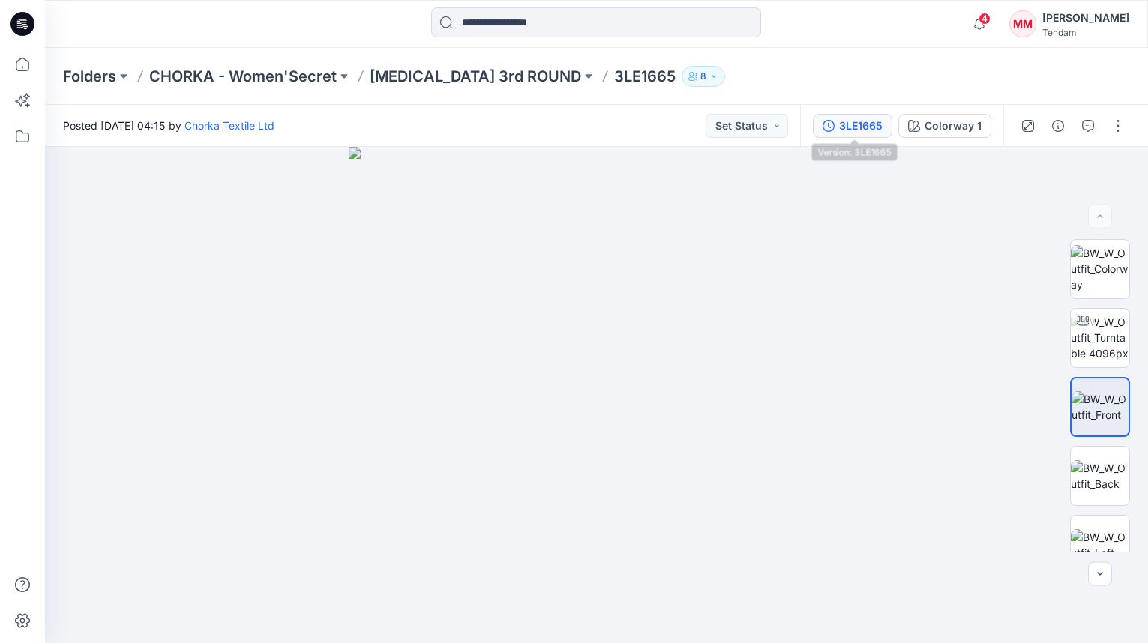
click at [848, 115] on button "3LE1665" at bounding box center [852, 126] width 79 height 24
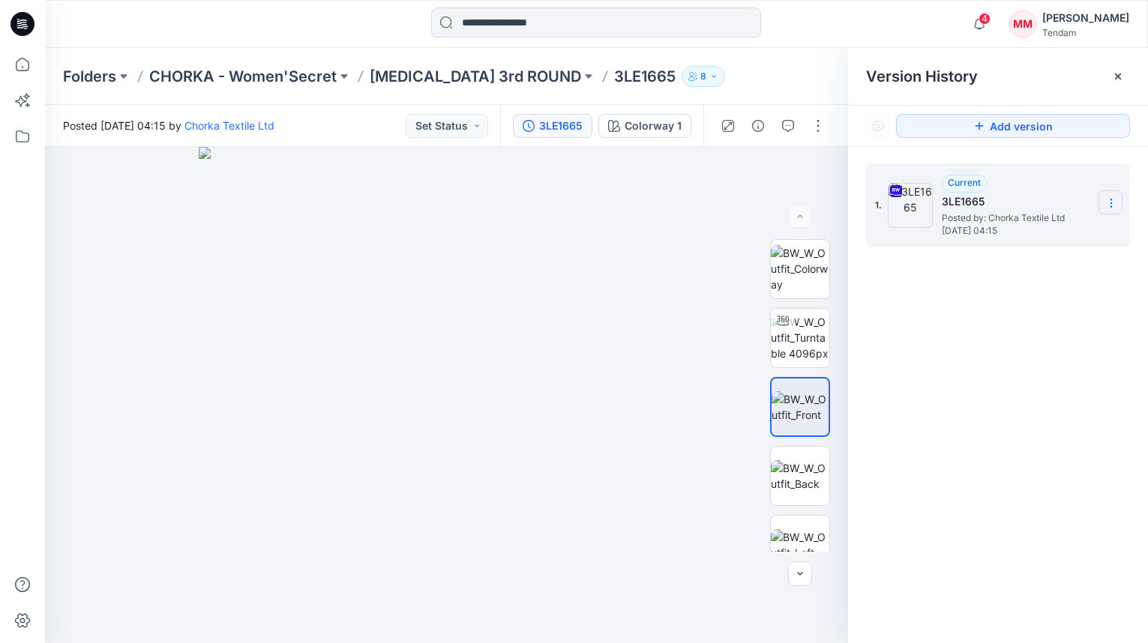
click at [1108, 204] on icon at bounding box center [1111, 203] width 12 height 12
click at [1047, 230] on span "Download Source BW File" at bounding box center [1034, 232] width 125 height 18
click at [1028, 78] on div "Version History" at bounding box center [998, 76] width 264 height 21
click at [468, 130] on button "Set Status" at bounding box center [447, 126] width 82 height 24
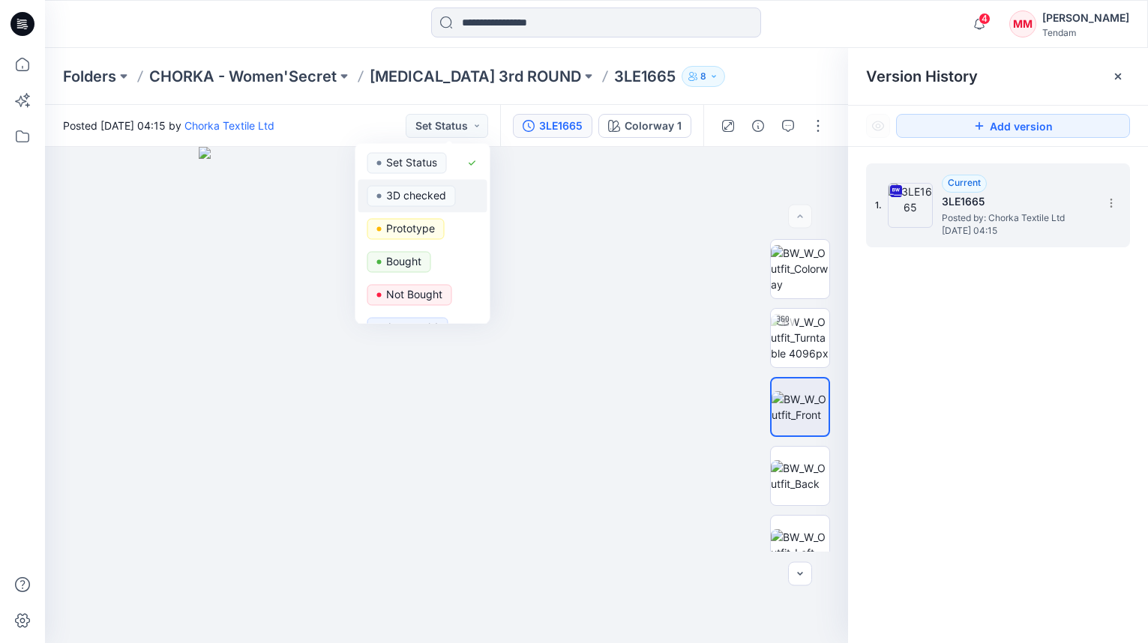
click at [430, 198] on p "3D checked" at bounding box center [416, 195] width 60 height 19
